Goal: Check status: Check status

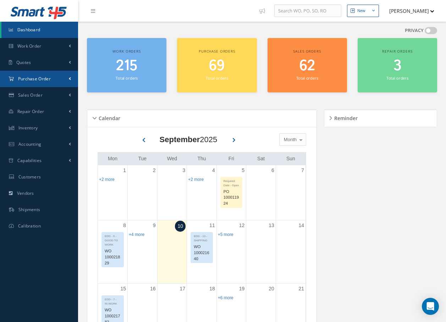
click at [22, 78] on span "Purchase Order" at bounding box center [34, 79] width 33 height 6
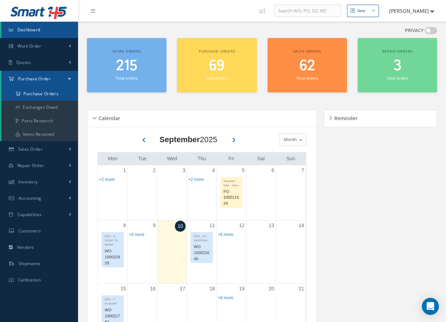
click at [28, 93] on a=1&status_id=2&status_id=3&status_id=5&collapsedFilters"] "Purchase Orders" at bounding box center [39, 93] width 77 height 13
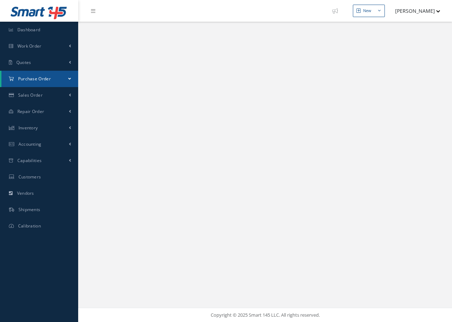
select select "25"
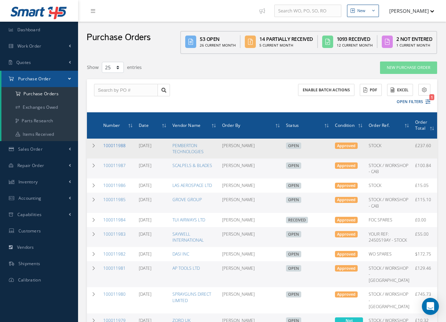
click at [120, 146] on link "100011988" at bounding box center [114, 145] width 22 height 6
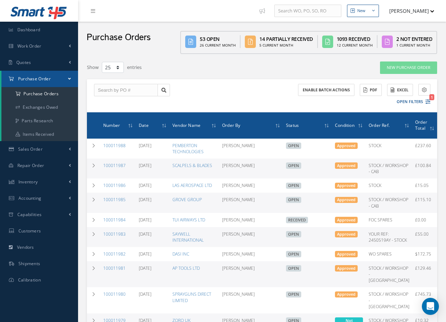
select select "25"
